Goal: Transaction & Acquisition: Book appointment/travel/reservation

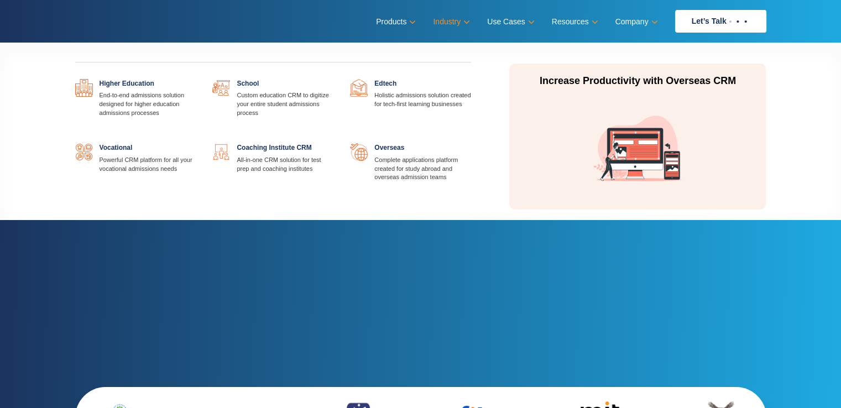
click at [444, 24] on link "Industry" at bounding box center [450, 22] width 35 height 16
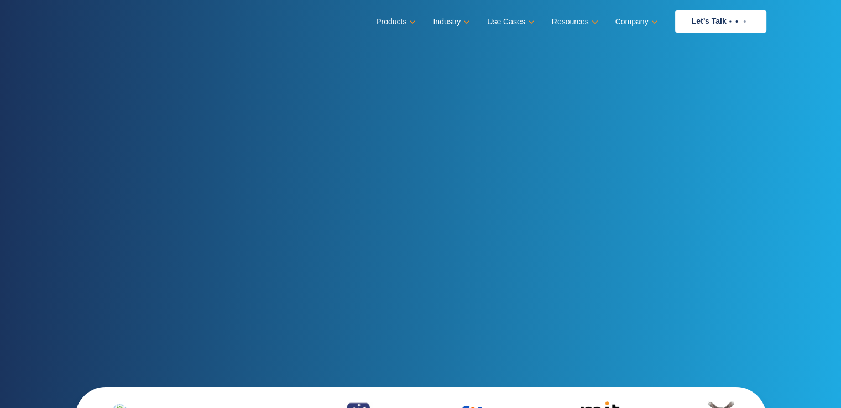
click at [701, 19] on link "Let’s Talk" at bounding box center [720, 21] width 91 height 23
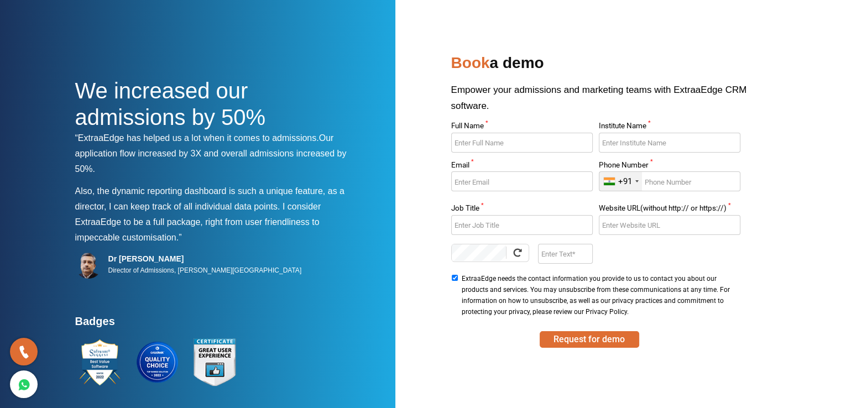
scroll to position [55, 0]
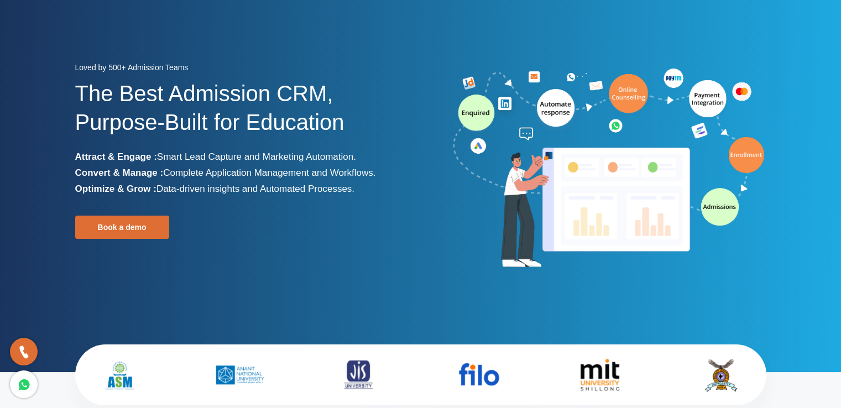
scroll to position [39, 0]
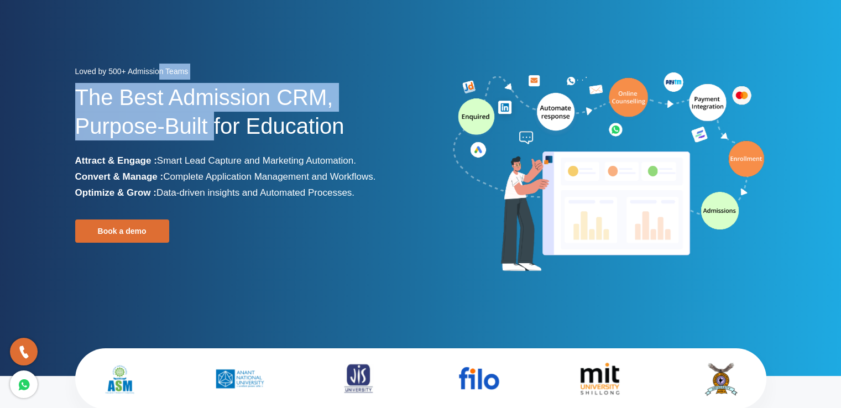
drag, startPoint x: 0, startPoint y: 0, endPoint x: 215, endPoint y: 115, distance: 244.0
click at [215, 115] on div "Loved by 500+ Admission Teams The Best Admission CRM, Purpose-Built for Educati…" at bounding box center [243, 173] width 337 height 218
click at [215, 115] on h1 "The Best Admission CRM, Purpose-Built for Education" at bounding box center [243, 118] width 337 height 70
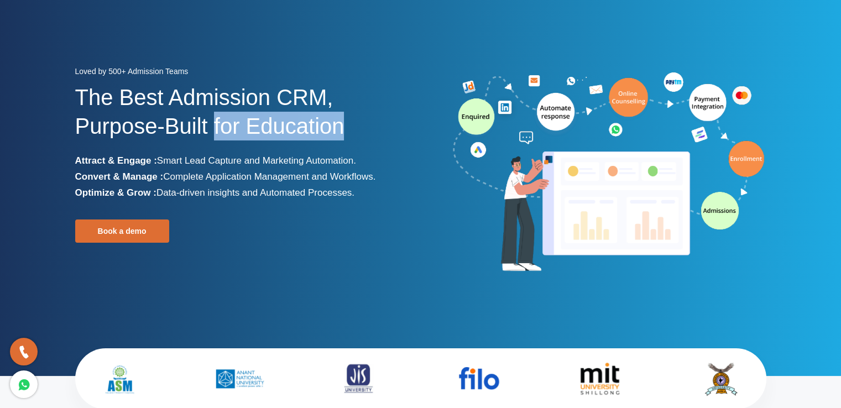
drag, startPoint x: 215, startPoint y: 115, endPoint x: 290, endPoint y: 130, distance: 76.7
click at [290, 130] on h1 "The Best Admission CRM, Purpose-Built for Education" at bounding box center [243, 118] width 337 height 70
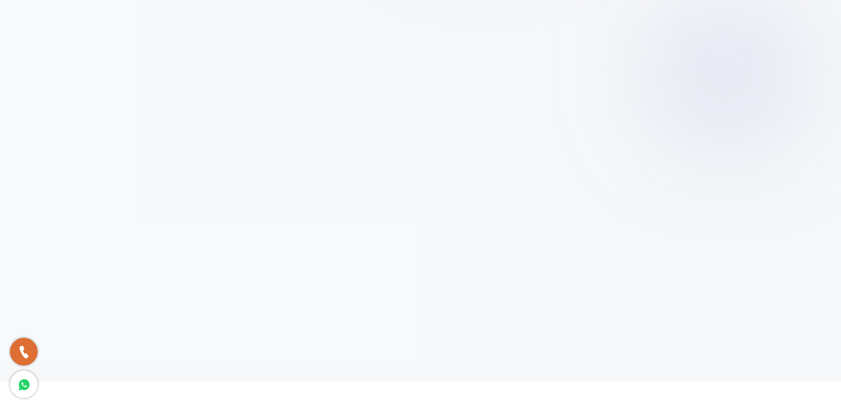
scroll to position [0, 0]
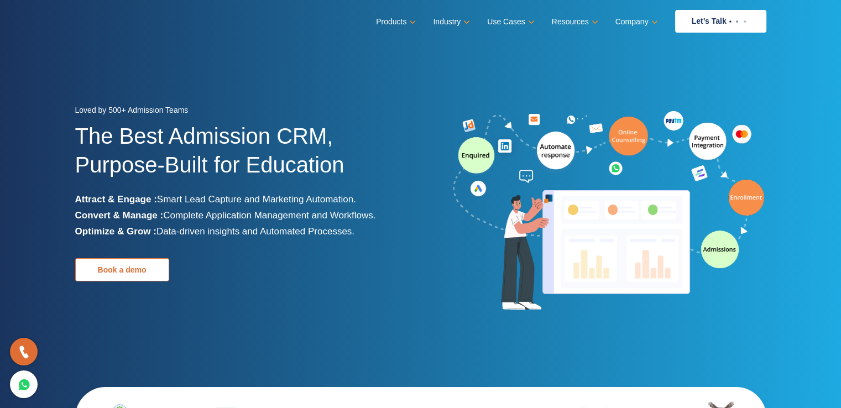
click at [137, 268] on link "Book a demo" at bounding box center [122, 269] width 94 height 23
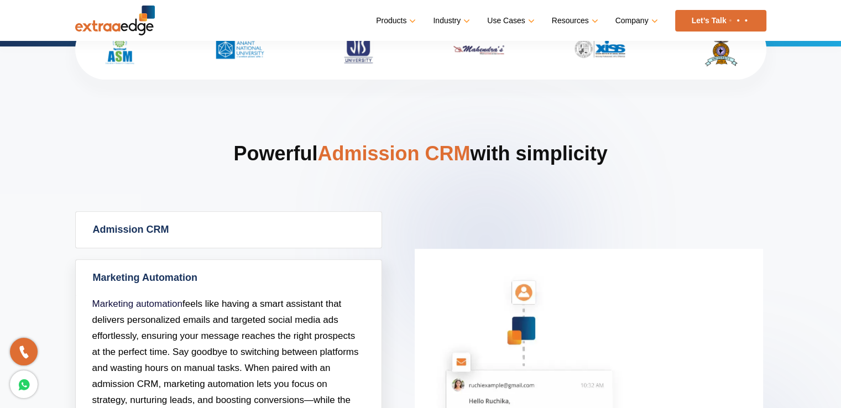
scroll to position [387, 0]
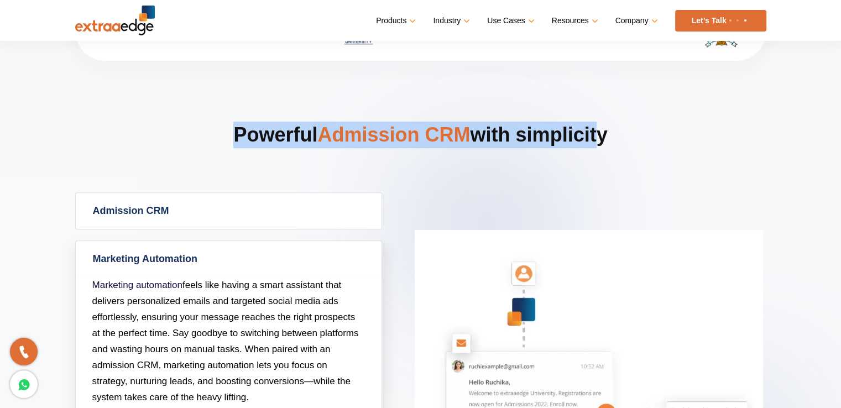
drag, startPoint x: 230, startPoint y: 129, endPoint x: 595, endPoint y: 149, distance: 365.0
click at [595, 149] on h2 "Powerful Admission CRM with simplicity" at bounding box center [420, 157] width 691 height 71
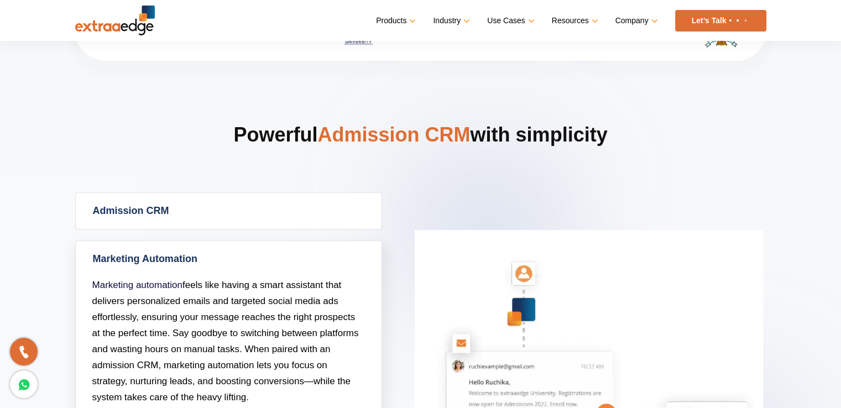
drag, startPoint x: 595, startPoint y: 149, endPoint x: 279, endPoint y: 133, distance: 315.6
click at [279, 133] on h2 "Powerful Admission CRM with simplicity" at bounding box center [420, 157] width 691 height 71
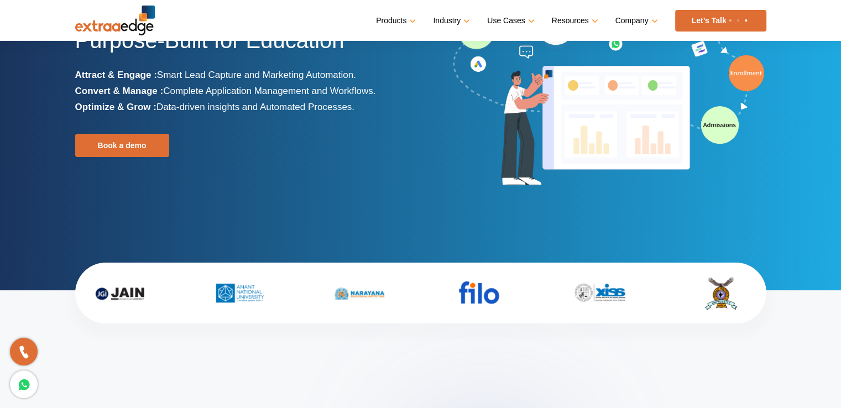
scroll to position [0, 0]
